Goal: Navigation & Orientation: Find specific page/section

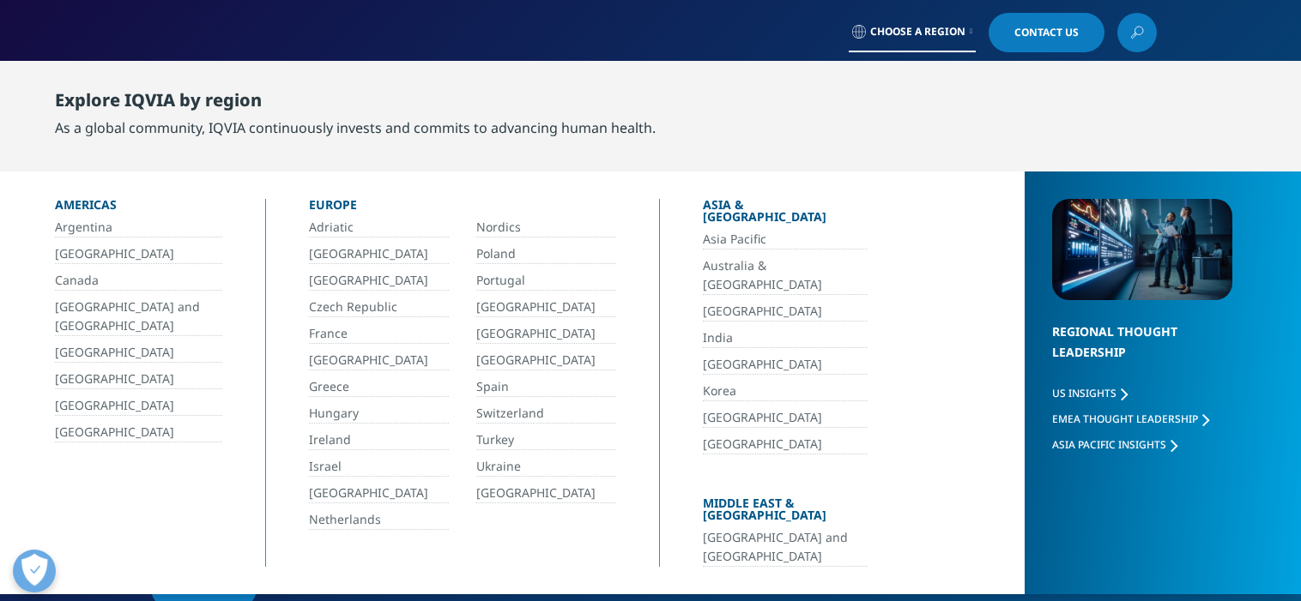
click at [892, 106] on div "Explore IQVIA by region As a global community, IQVIA continuously invests and c…" at bounding box center [665, 114] width 1220 height 89
click at [949, 32] on span "Choose a Region" at bounding box center [917, 32] width 95 height 14
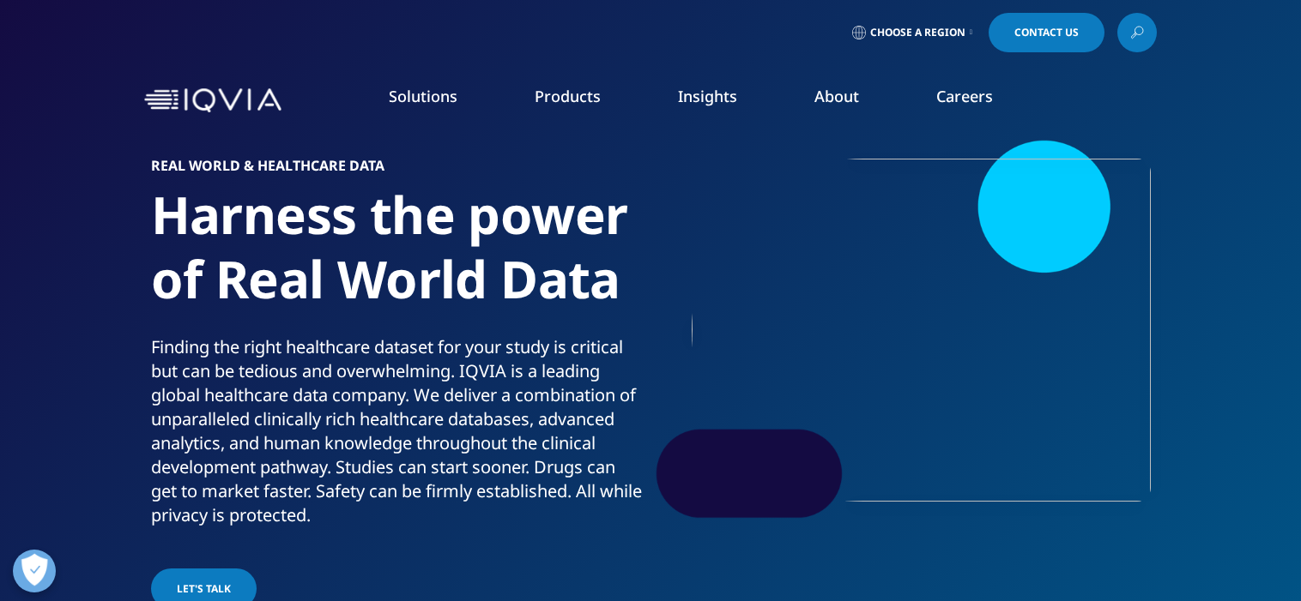
click at [934, 37] on span "Choose a Region" at bounding box center [917, 33] width 95 height 14
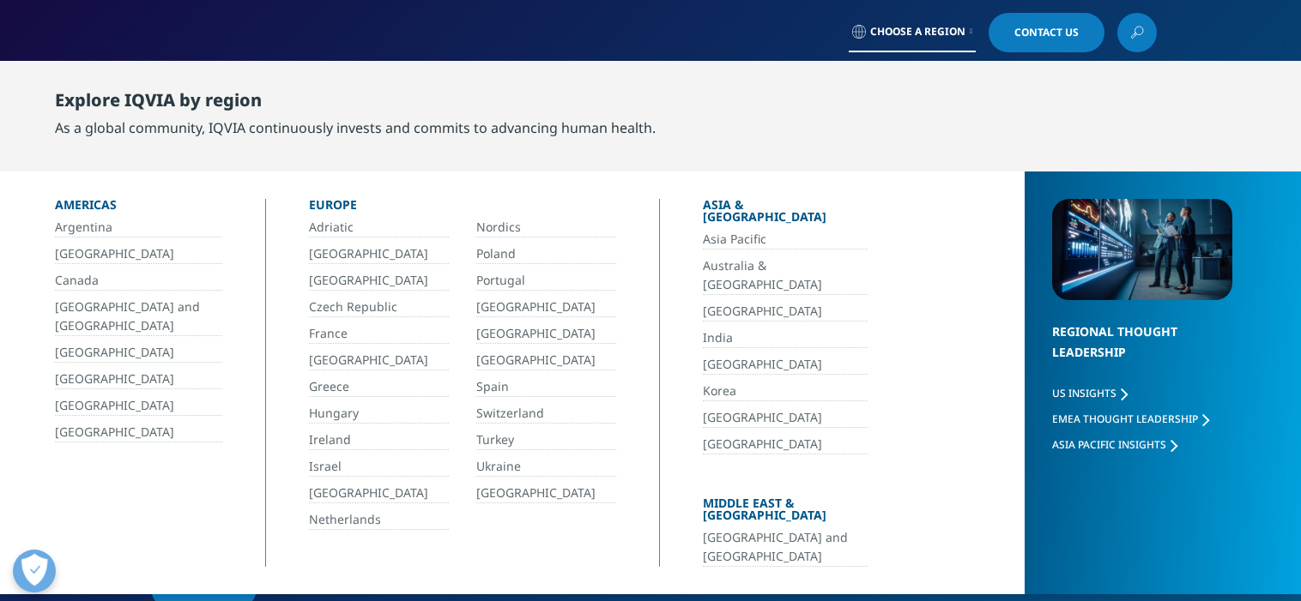
click at [357, 364] on link "[GEOGRAPHIC_DATA]" at bounding box center [379, 361] width 140 height 20
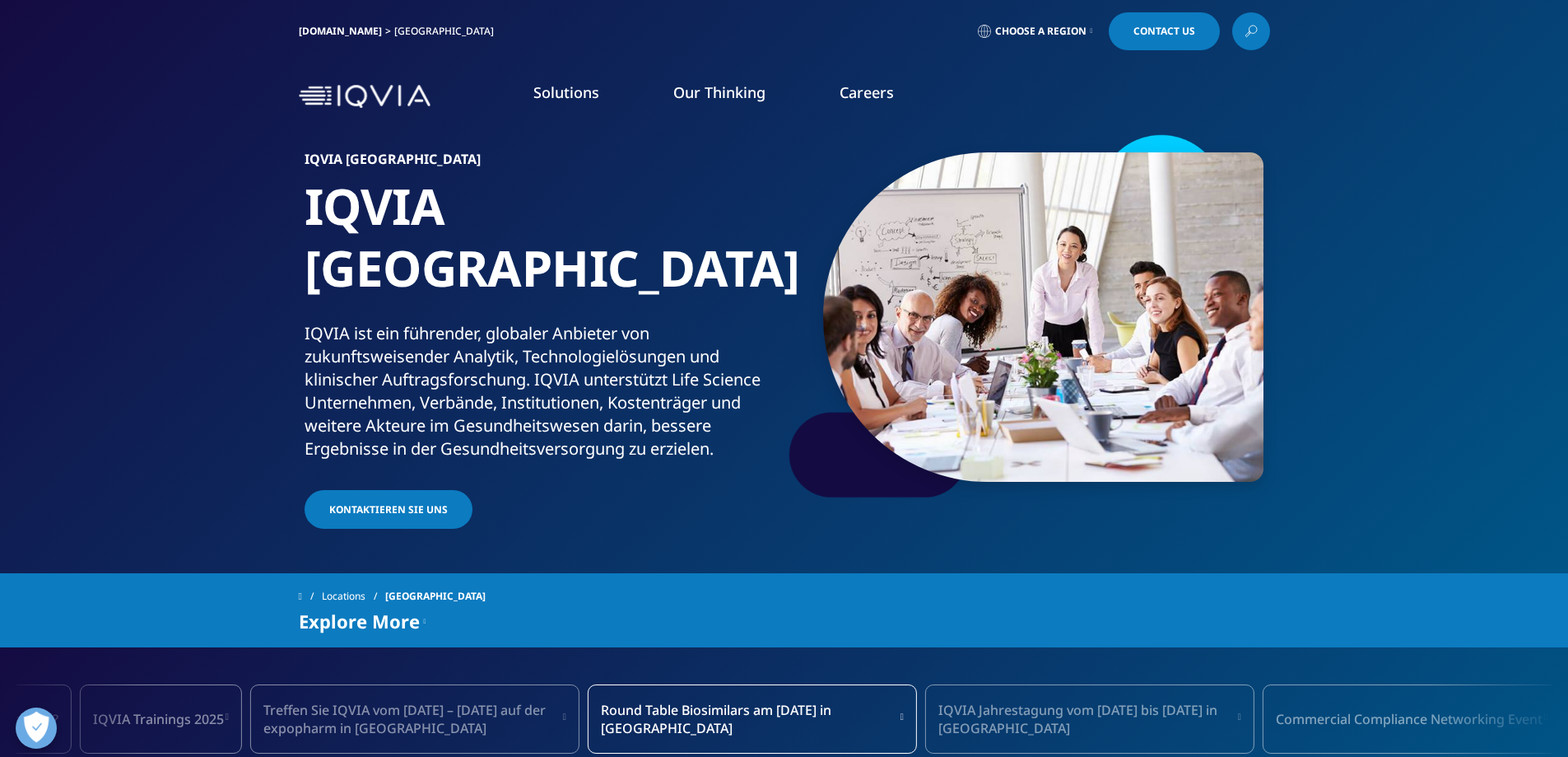
drag, startPoint x: 182, startPoint y: 115, endPoint x: 195, endPoint y: 108, distance: 14.8
click at [182, 116] on div "Solutions SOLUTIONS Real World Evidence Commercialization Compliance" at bounding box center [784, 96] width 1568 height 78
